Goal: Check status: Check status

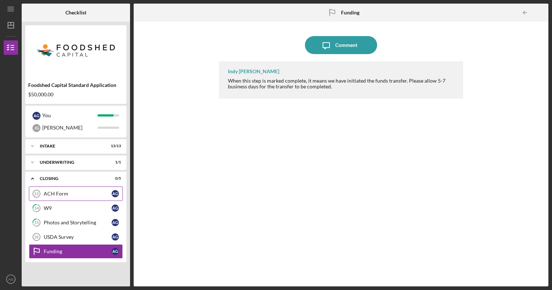
click at [81, 192] on div "ACH Form" at bounding box center [78, 194] width 68 height 6
